Goal: Task Accomplishment & Management: Use online tool/utility

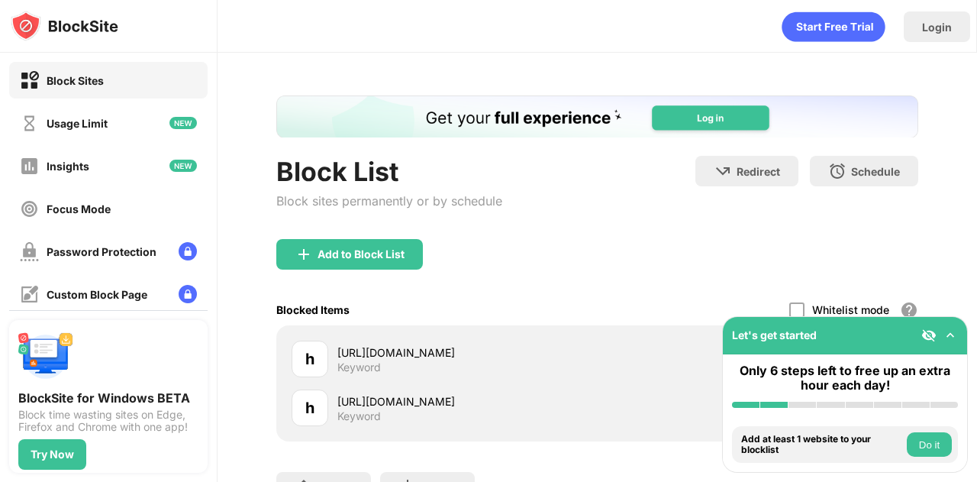
click at [951, 331] on img at bounding box center [950, 335] width 15 height 15
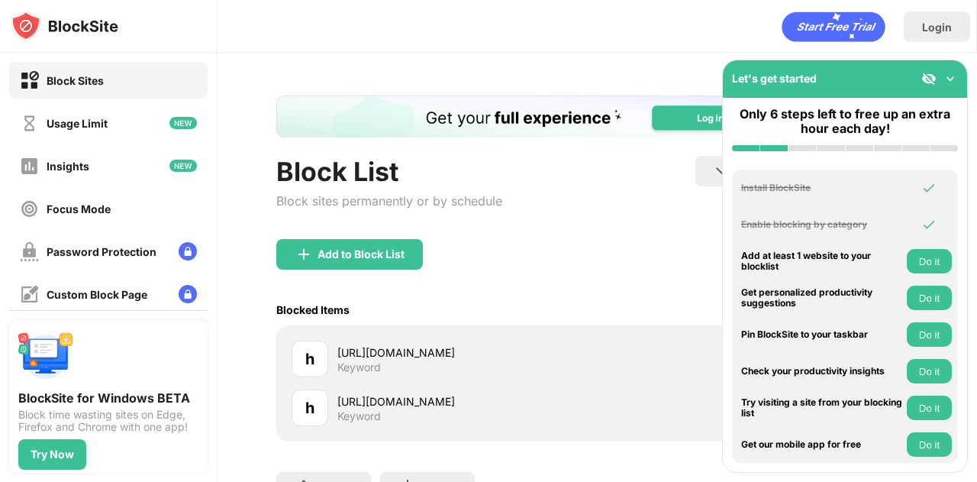
click at [947, 79] on img at bounding box center [950, 78] width 15 height 15
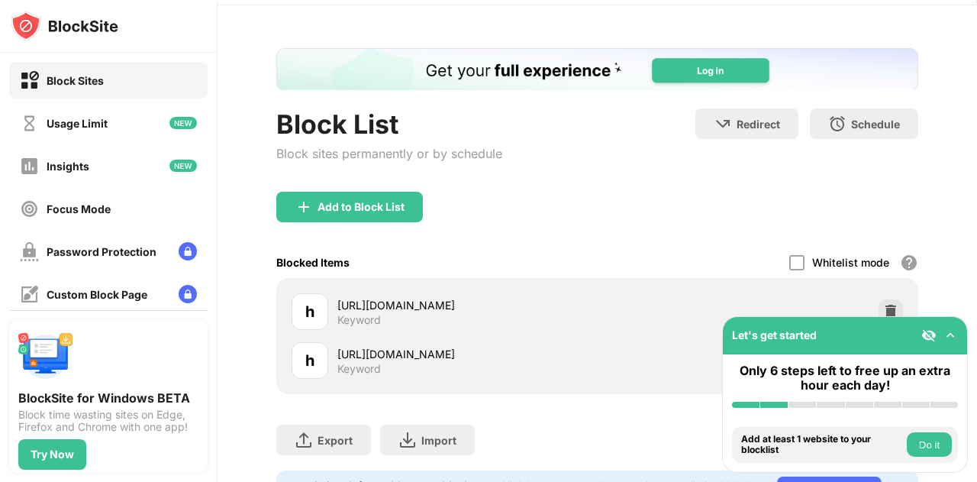
scroll to position [132, 0]
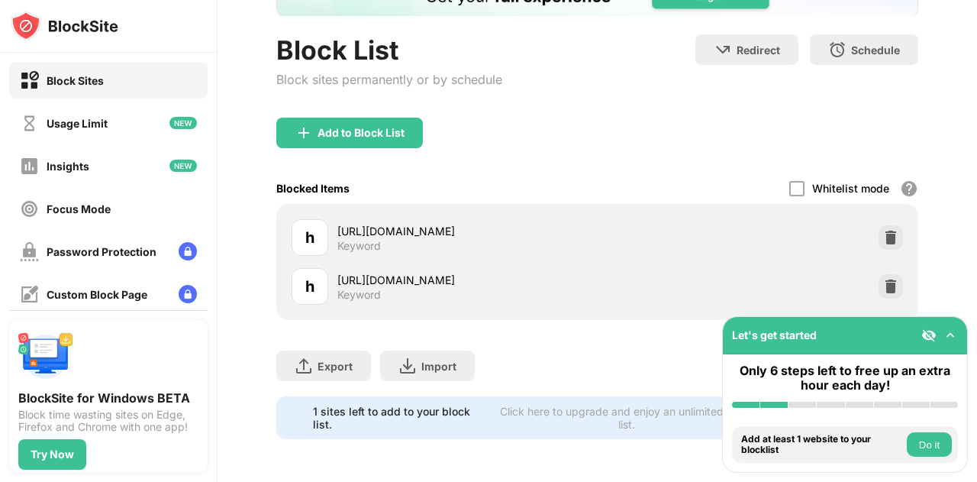
drag, startPoint x: 479, startPoint y: 263, endPoint x: 439, endPoint y: 265, distance: 39.8
click at [441, 272] on div "[URL][DOMAIN_NAME]" at bounding box center [468, 280] width 260 height 16
click at [421, 272] on div "[URL][DOMAIN_NAME]" at bounding box center [468, 280] width 260 height 16
click at [418, 272] on div "[URL][DOMAIN_NAME]" at bounding box center [468, 280] width 260 height 16
drag, startPoint x: 342, startPoint y: 264, endPoint x: 419, endPoint y: 257, distance: 77.4
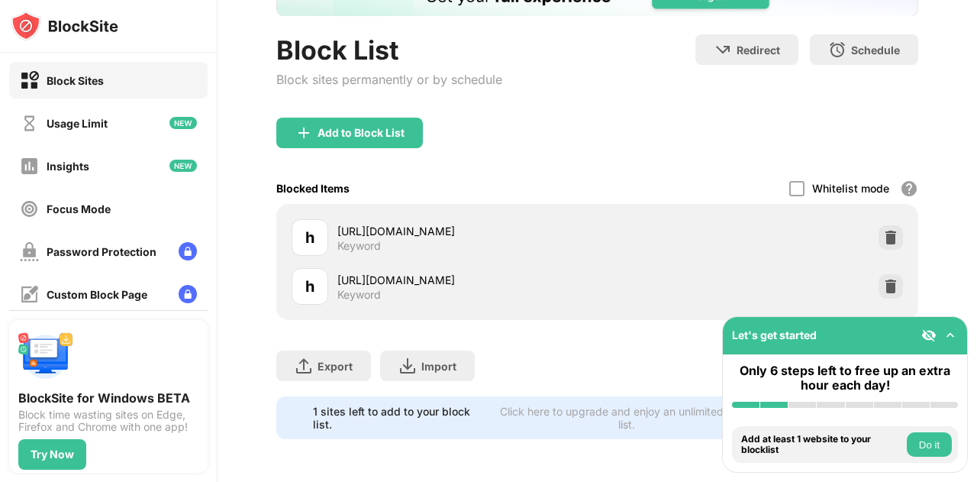
click at [415, 262] on div "h [URL][DOMAIN_NAME] Keyword" at bounding box center [598, 286] width 624 height 49
click at [884, 279] on img at bounding box center [891, 286] width 15 height 15
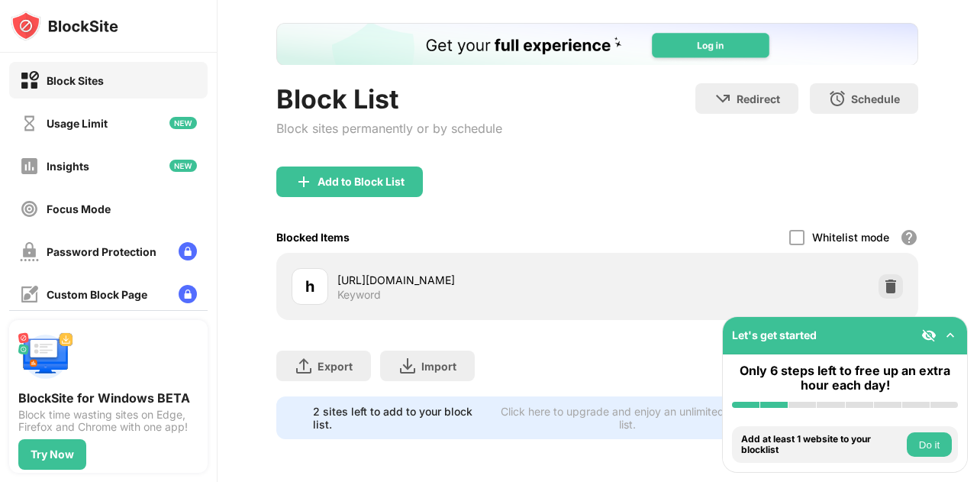
scroll to position [83, 0]
